Goal: Information Seeking & Learning: Learn about a topic

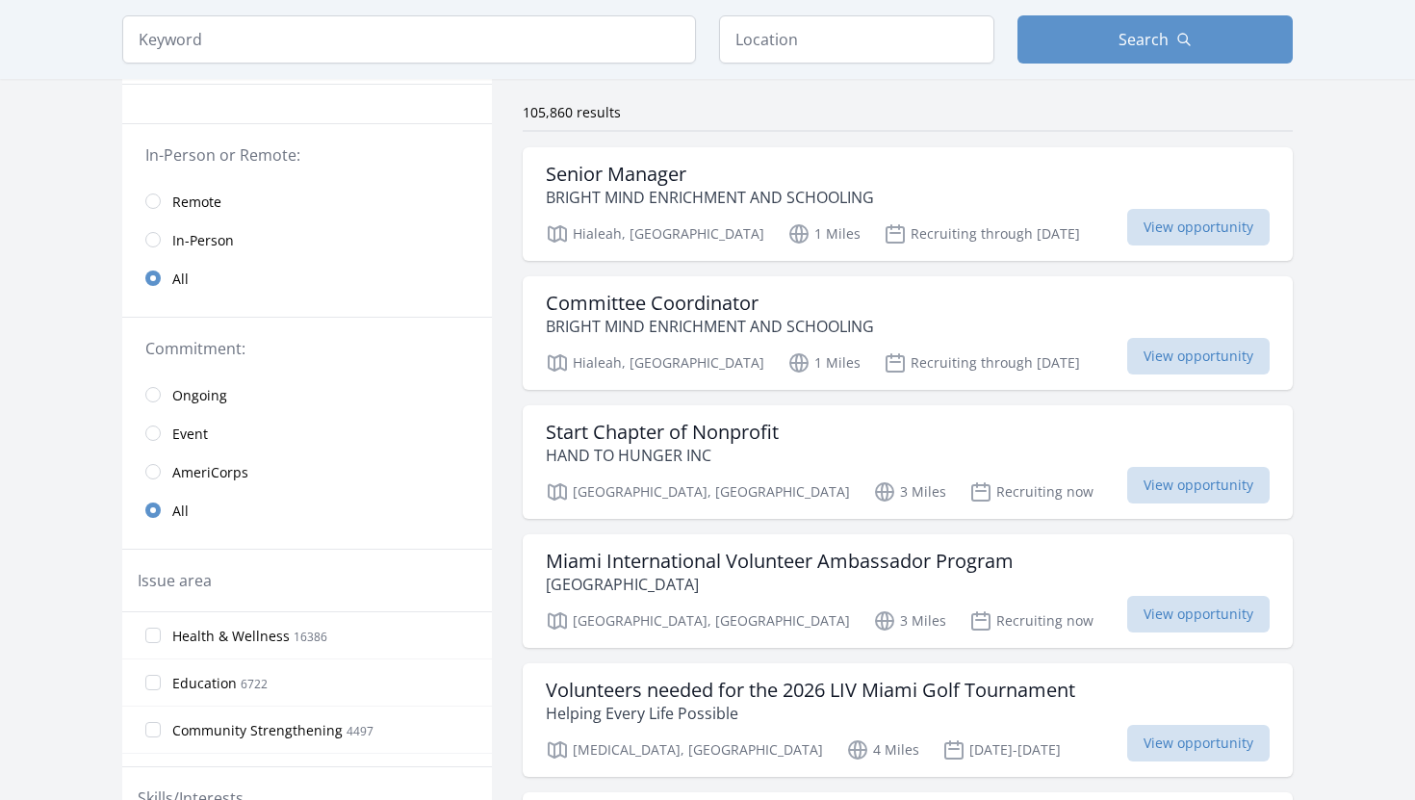
scroll to position [136, 0]
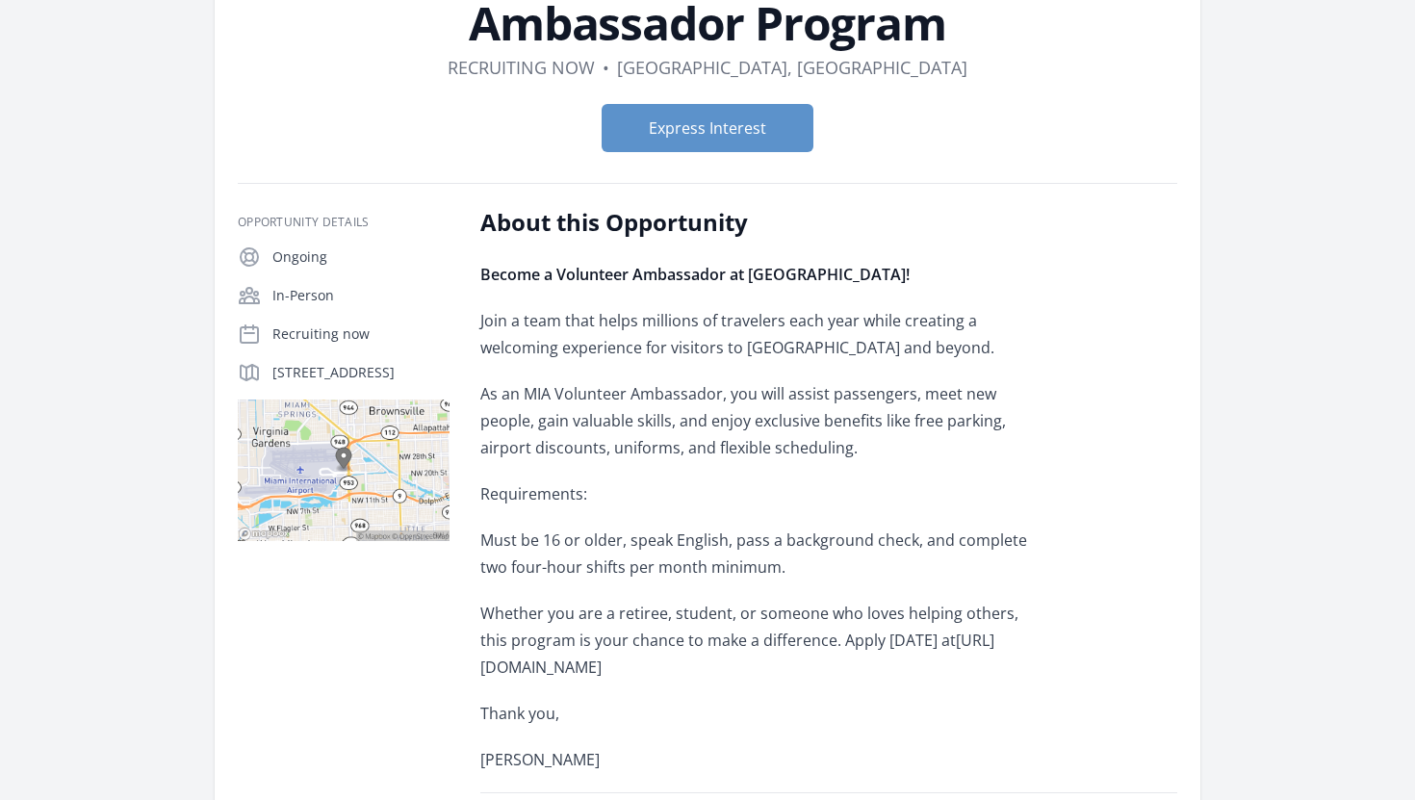
scroll to position [189, 0]
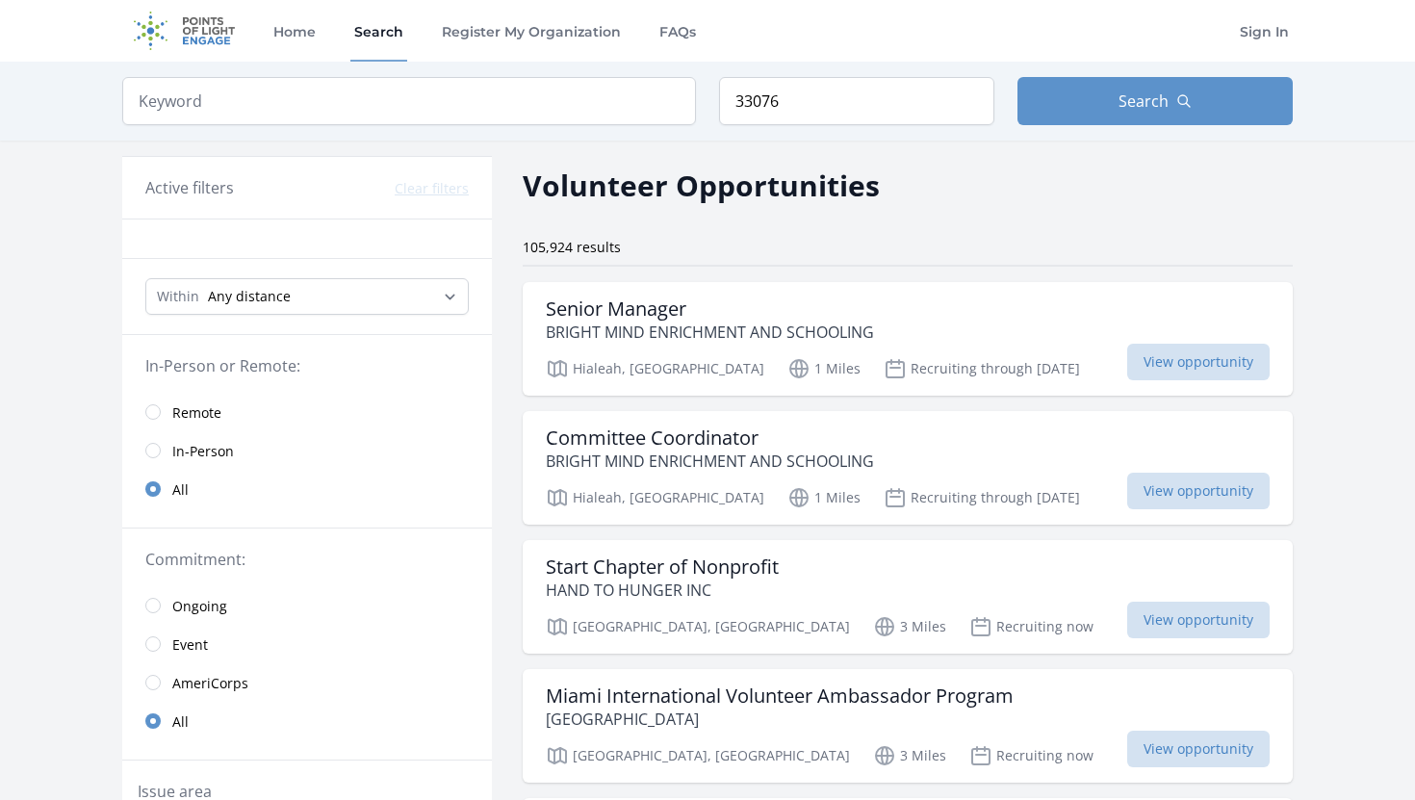
click at [214, 412] on span "Remote" at bounding box center [196, 412] width 49 height 19
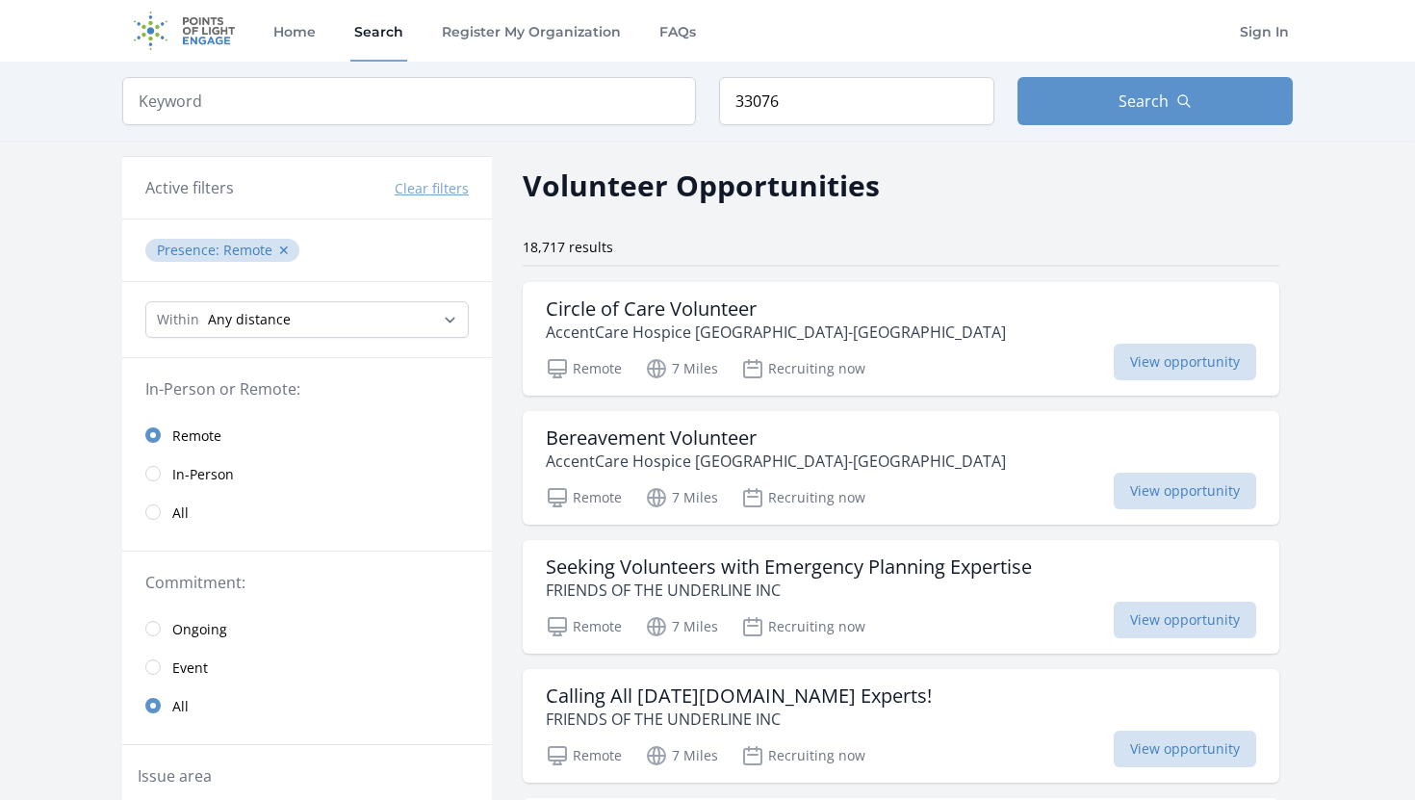
click at [175, 505] on span "All" at bounding box center [180, 512] width 16 height 19
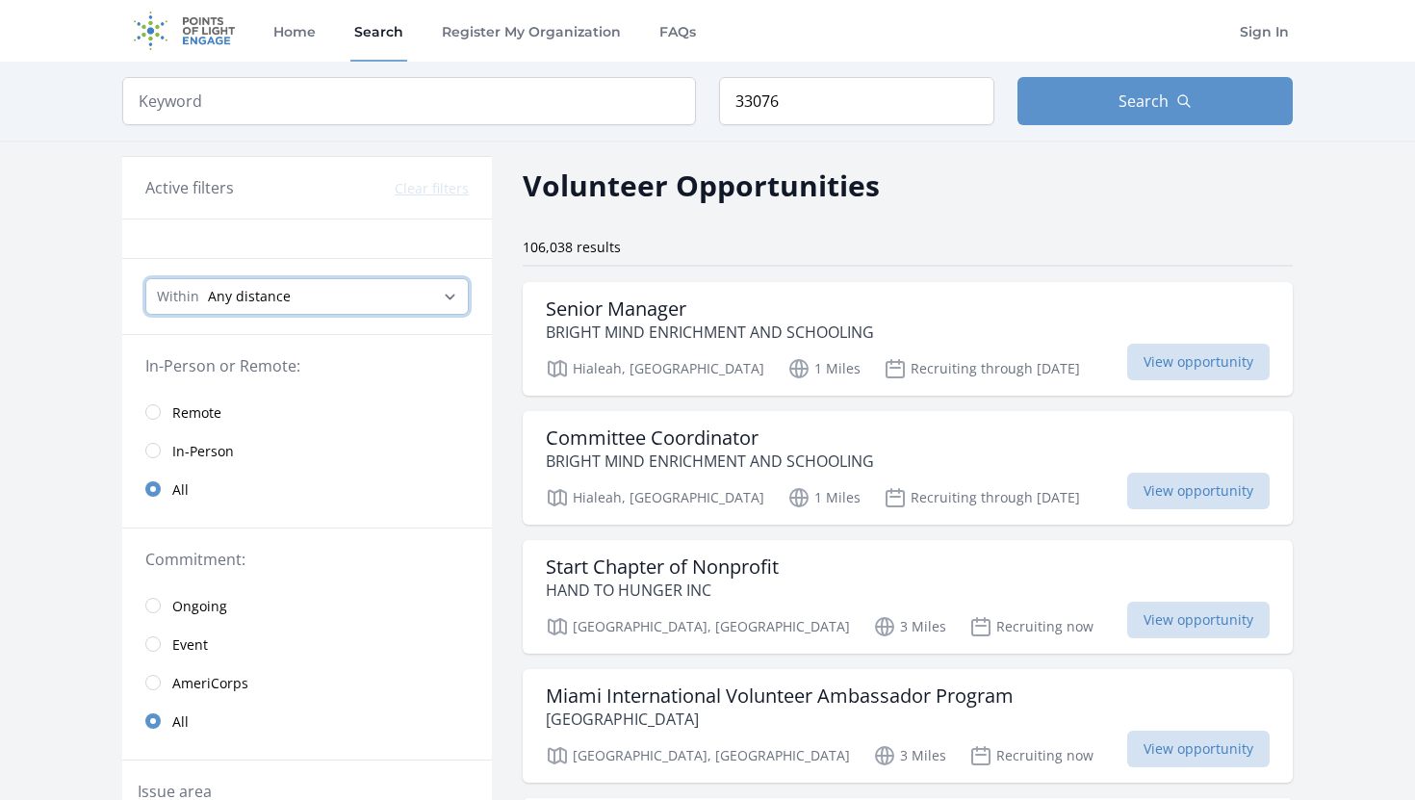
click at [407, 290] on select "Any distance , 5 Miles , 20 Miles , 50 Miles , 100 Miles" at bounding box center [306, 296] width 323 height 37
click at [145, 278] on select "Any distance , 5 Miles , 20 Miles , 50 Miles , 100 Miles" at bounding box center [306, 296] width 323 height 37
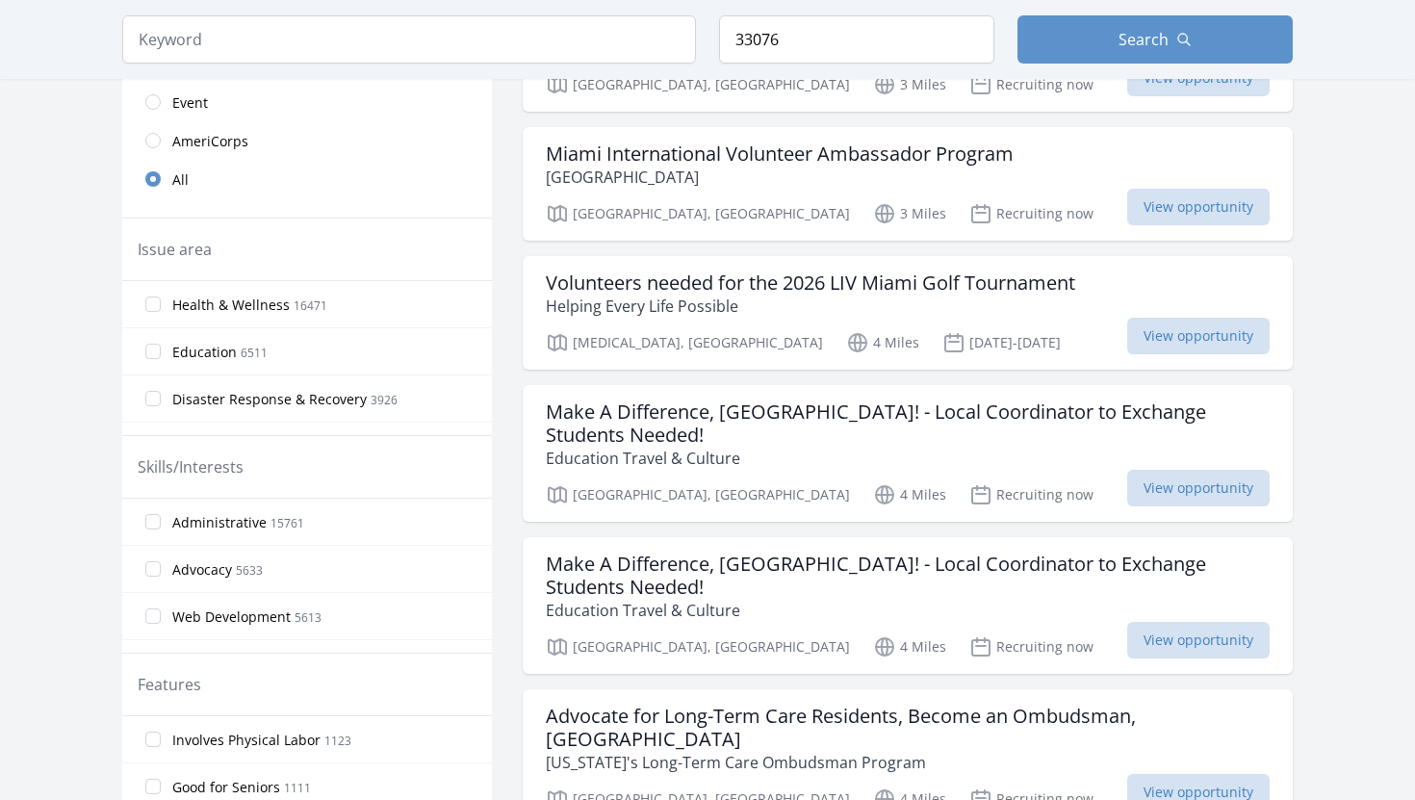
scroll to position [549, 0]
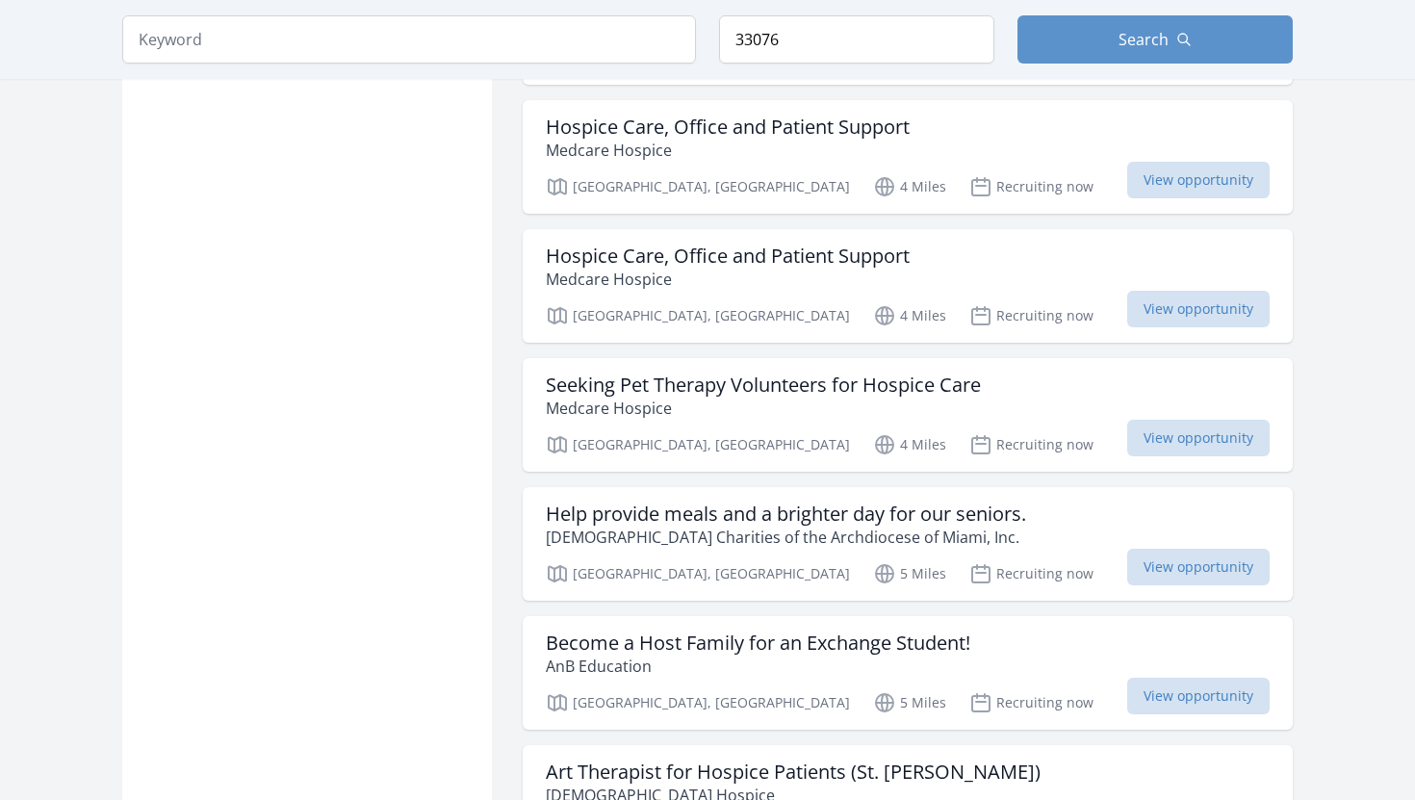
scroll to position [2130, 0]
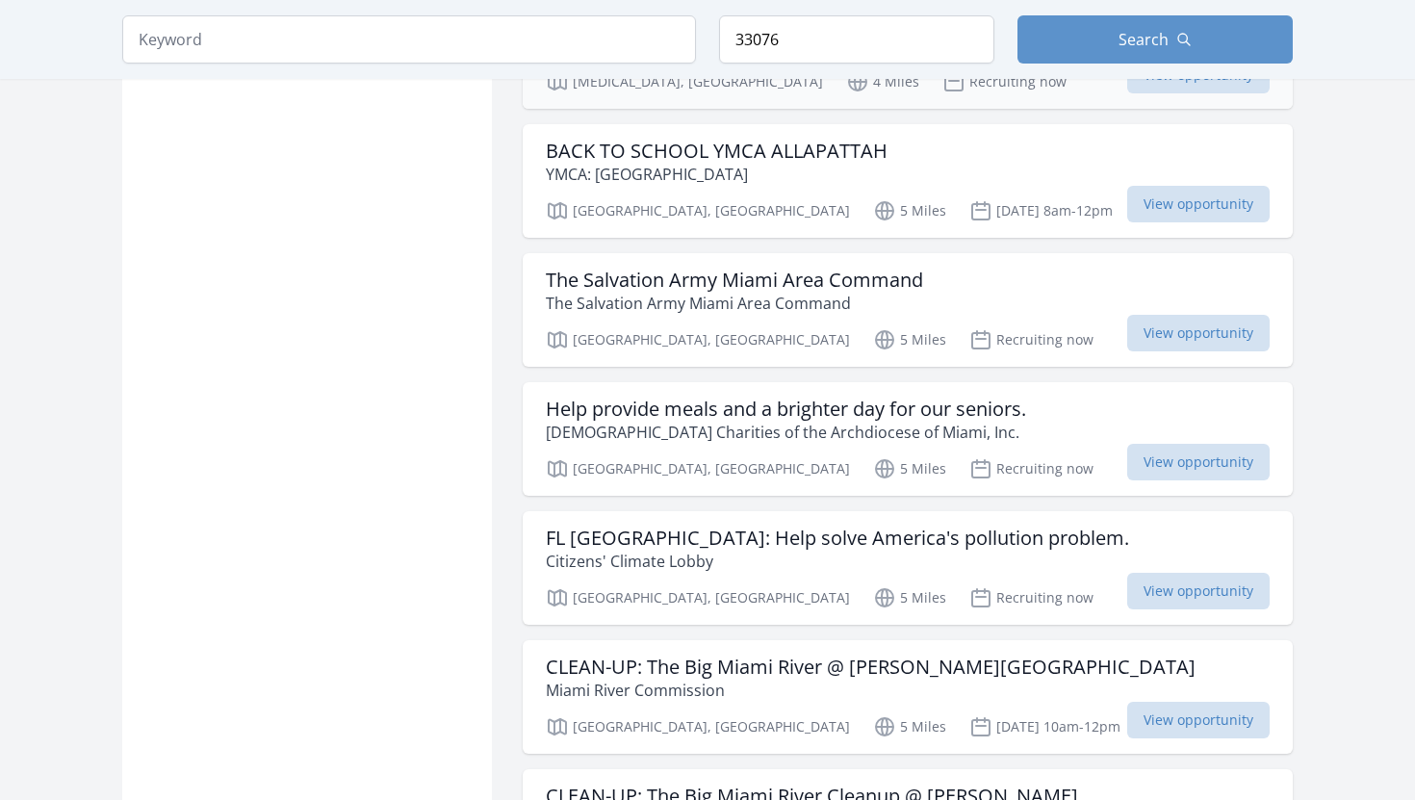
scroll to position [3308, 0]
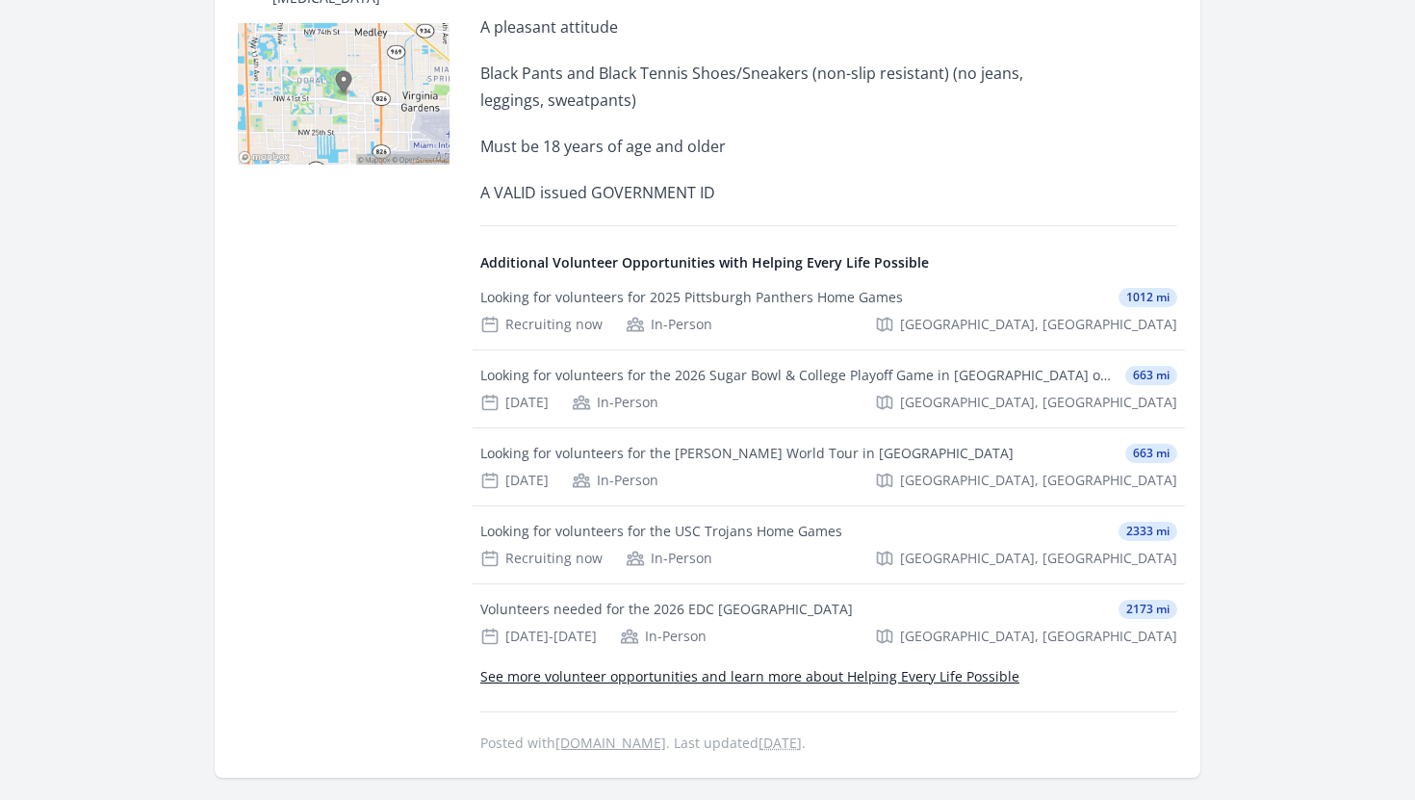
scroll to position [451, 0]
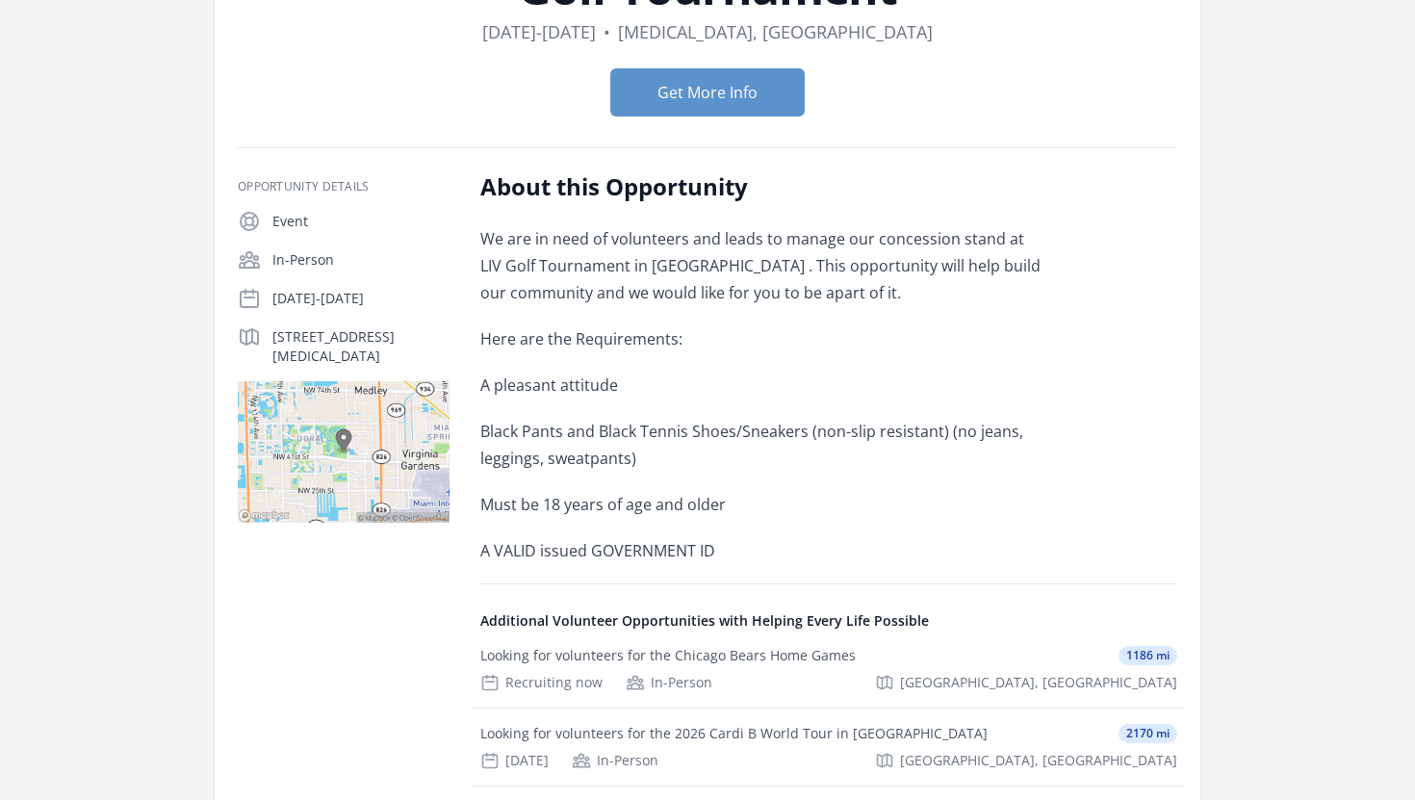
scroll to position [229, 0]
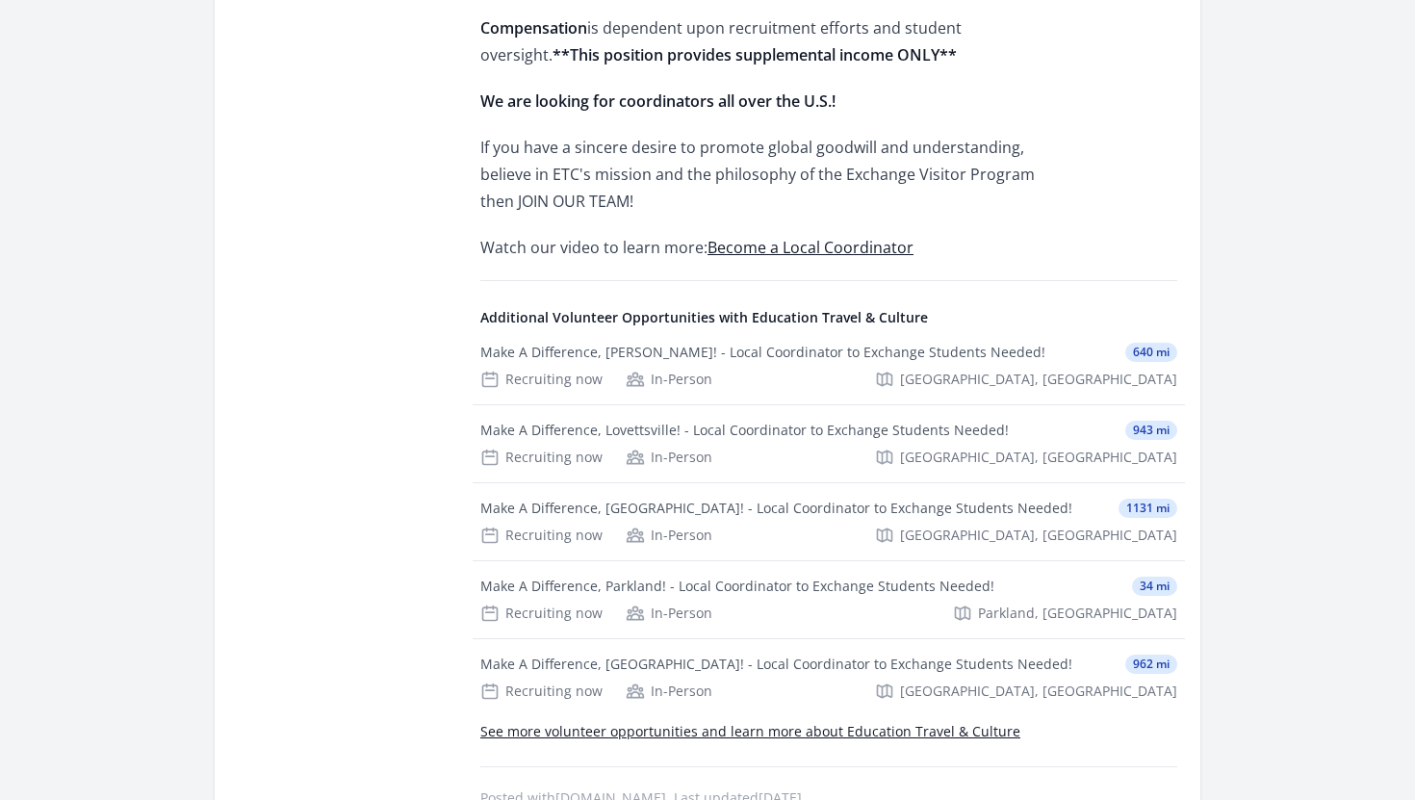
scroll to position [1899, 0]
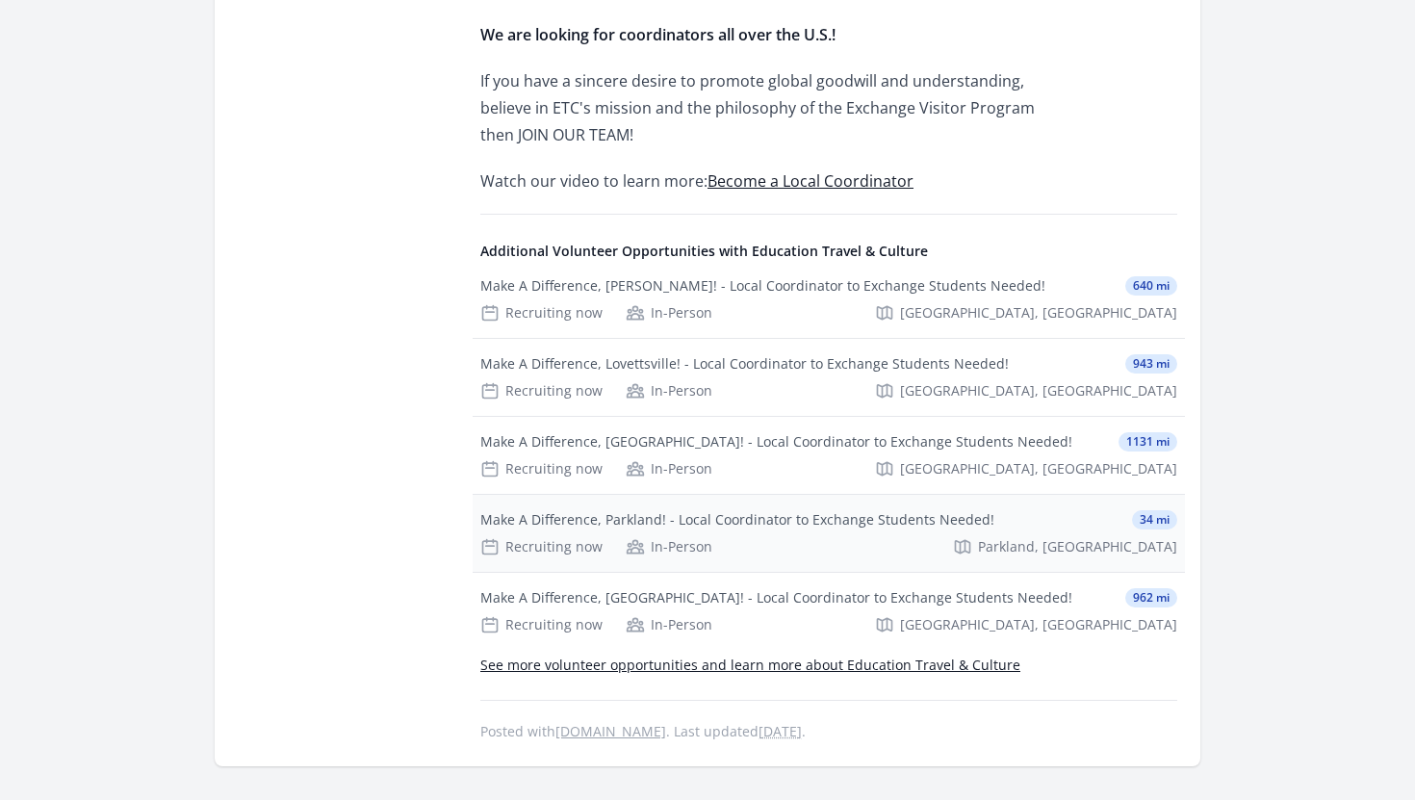
click at [927, 522] on div "Make A Difference, Parkland! - Local Coordinator to Exchange Students Needed!" at bounding box center [737, 519] width 514 height 19
click at [780, 524] on div "Make A Difference, Parkland! - Local Coordinator to Exchange Students Needed!" at bounding box center [737, 519] width 514 height 19
click at [543, 516] on div "Make A Difference, Parkland! - Local Coordinator to Exchange Students Needed!" at bounding box center [737, 519] width 514 height 19
click at [538, 541] on div "Recruiting now" at bounding box center [541, 546] width 122 height 19
